Goal: Information Seeking & Learning: Learn about a topic

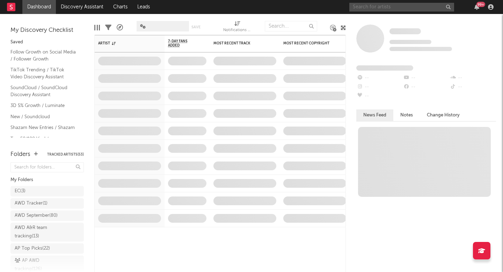
click at [414, 5] on input "text" at bounding box center [401, 7] width 105 height 9
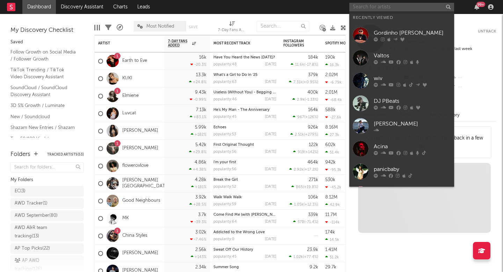
paste input "https://open.spotify.com/track/4bK0eX2k4XvwLTNm0xoinz?si=c399e4f3d8824b1e"
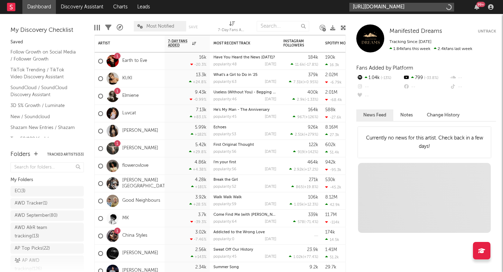
scroll to position [0, 97]
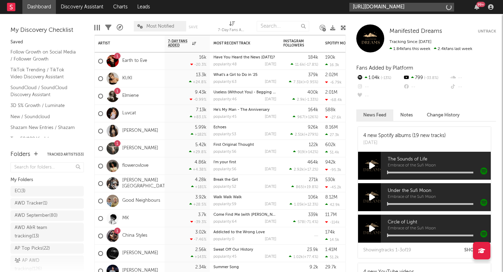
type input "https://open.spotify.com/track/4bK0eX2k4XvwLTNm0xoinz?si=c399e4f3d8824b1e"
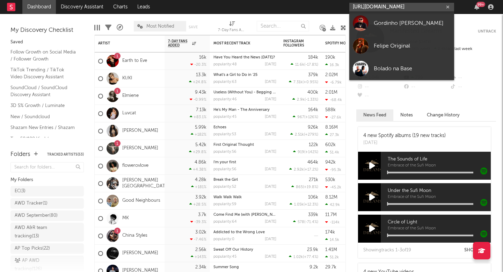
scroll to position [0, 0]
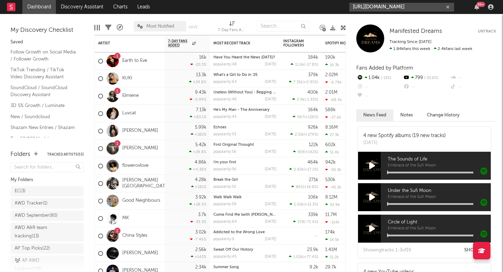
click at [429, 7] on input "https://open.spotify.com/track/4bK0eX2k4XvwLTNm0xoinz?si=c399e4f3d8824b1e" at bounding box center [401, 7] width 105 height 9
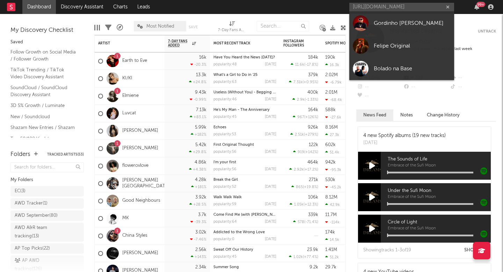
click at [406, 19] on div "Gordinho [PERSON_NAME]" at bounding box center [412, 23] width 77 height 8
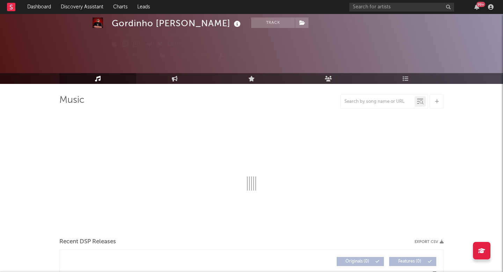
select select "1w"
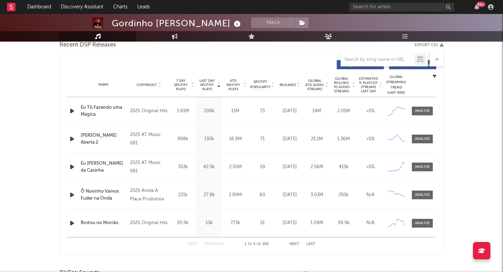
scroll to position [257, 0]
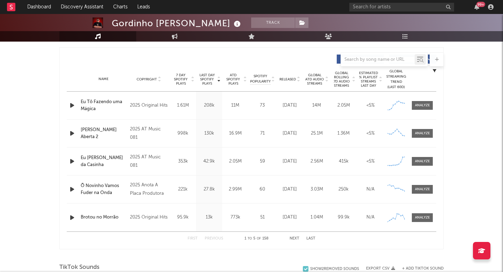
click at [426, 110] on div "Name Eu Tô Fazendo uma Mágica Copyright 2025 Original Hits Label Original Hits …" at bounding box center [252, 106] width 370 height 28
click at [421, 108] on span at bounding box center [422, 105] width 21 height 9
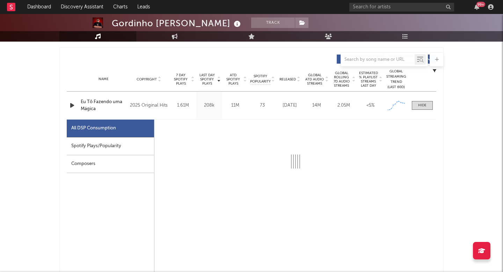
select select "1w"
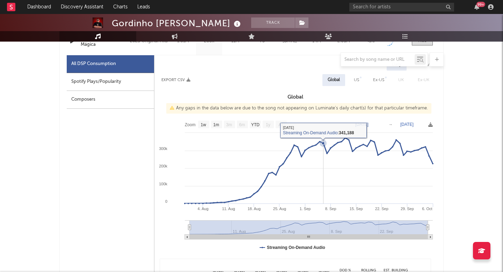
scroll to position [307, 0]
